Goal: Register for event/course

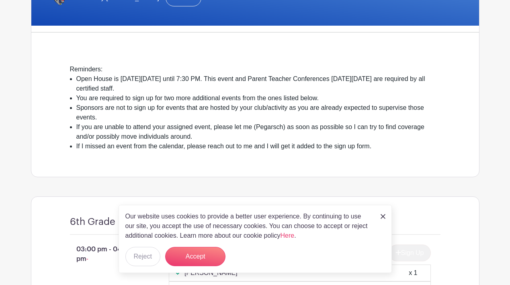
scroll to position [177, 0]
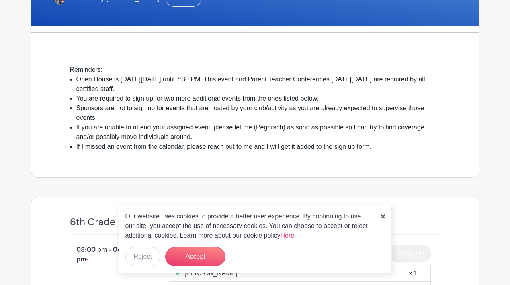
click at [383, 215] on img at bounding box center [382, 216] width 5 height 5
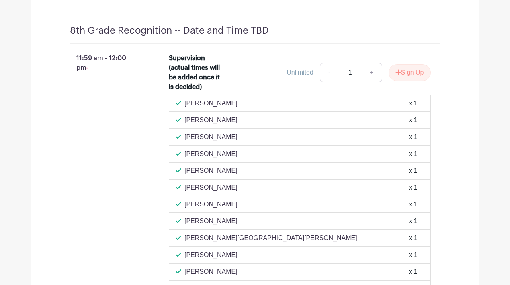
scroll to position [3991, 0]
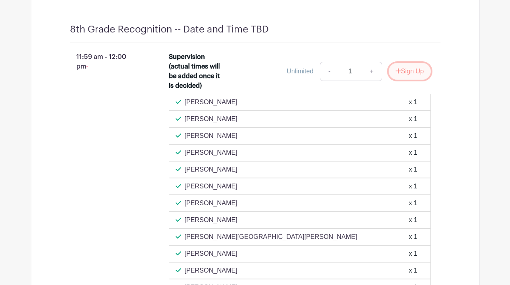
click at [388, 80] on button "Sign Up" at bounding box center [409, 71] width 42 height 17
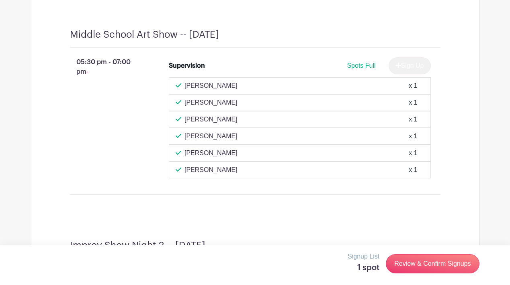
scroll to position [3430, 0]
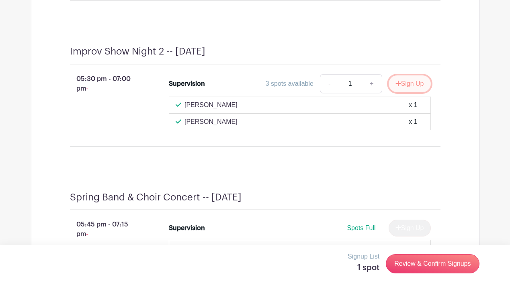
click at [406, 92] on button "Sign Up" at bounding box center [409, 83] width 42 height 17
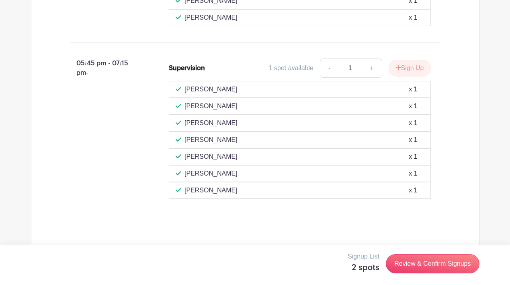
scroll to position [2293, 0]
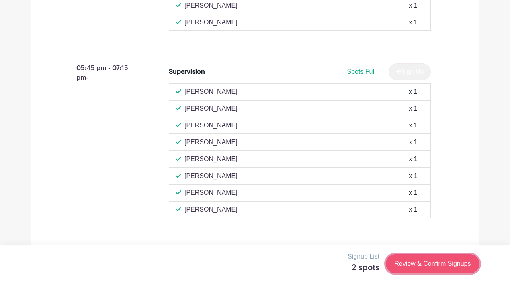
click at [426, 264] on link "Review & Confirm Signups" at bounding box center [431, 264] width 93 height 19
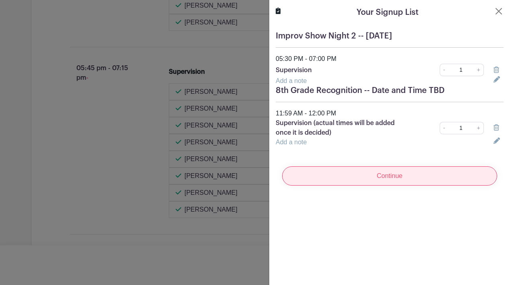
click at [383, 171] on input "Continue" at bounding box center [389, 176] width 215 height 19
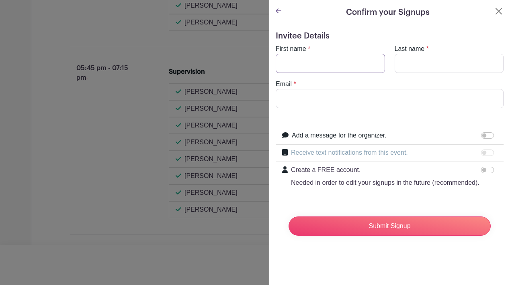
click at [347, 62] on input "First name" at bounding box center [329, 63] width 109 height 19
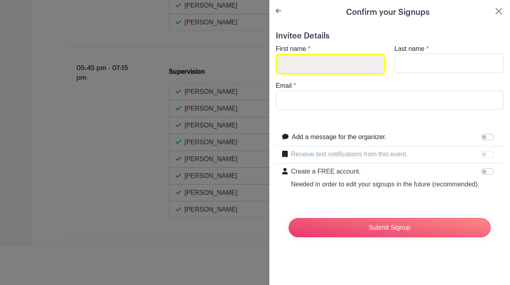
click at [347, 62] on input "First name" at bounding box center [329, 64] width 109 height 21
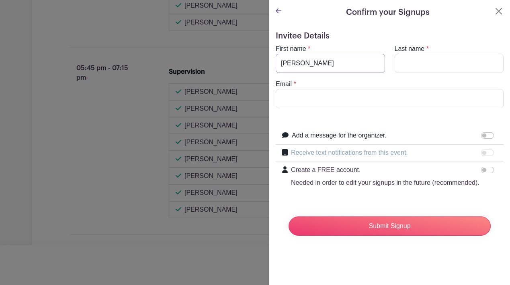
type input "[PERSON_NAME]"
click at [354, 105] on input "Email" at bounding box center [389, 98] width 228 height 19
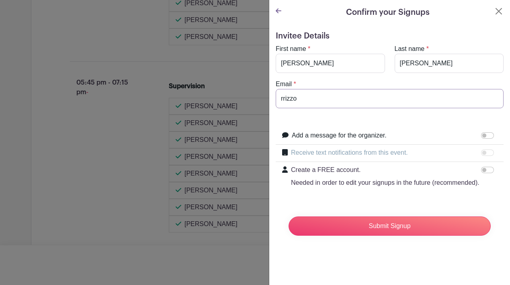
scroll to position [2307, 0]
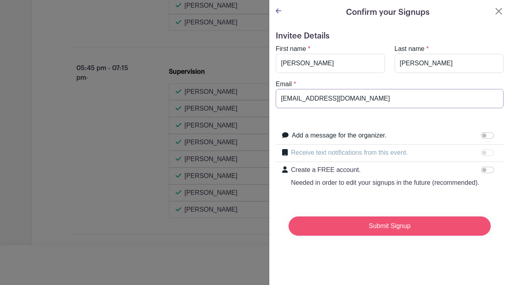
type input "[EMAIL_ADDRESS][DOMAIN_NAME]"
click at [397, 234] on input "Submit Signup" at bounding box center [389, 226] width 202 height 19
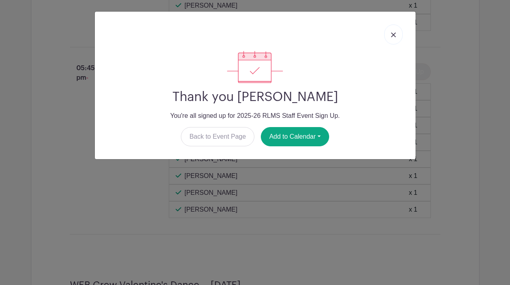
click at [396, 39] on link at bounding box center [393, 34] width 18 height 20
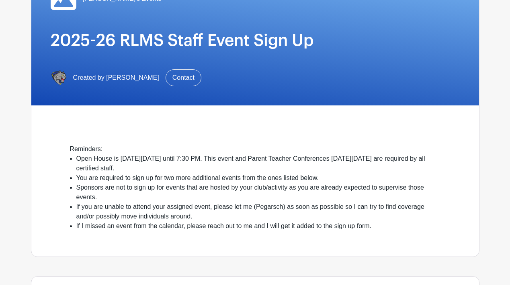
scroll to position [0, 0]
